Goal: Task Accomplishment & Management: Complete application form

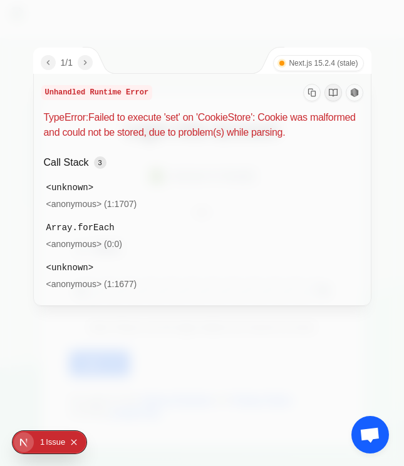
click at [197, 324] on div "1 2" at bounding box center [203, 320] width 338 height 28
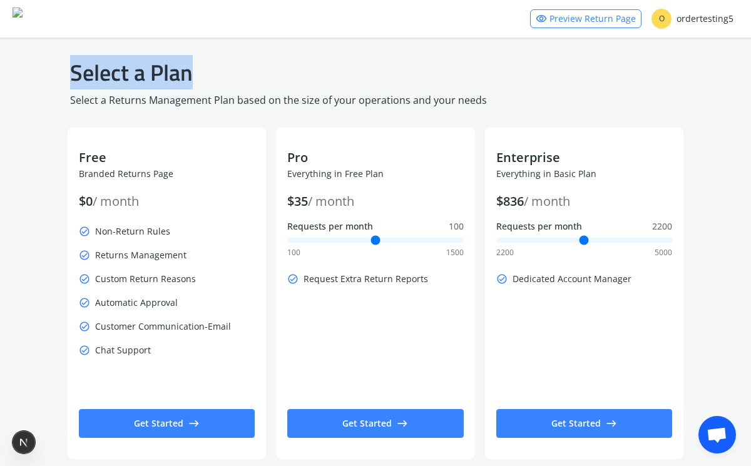
drag, startPoint x: 151, startPoint y: 77, endPoint x: 297, endPoint y: 77, distance: 146.4
click at [297, 77] on h1 "Select a Plan" at bounding box center [375, 73] width 611 height 30
